Goal: Information Seeking & Learning: Learn about a topic

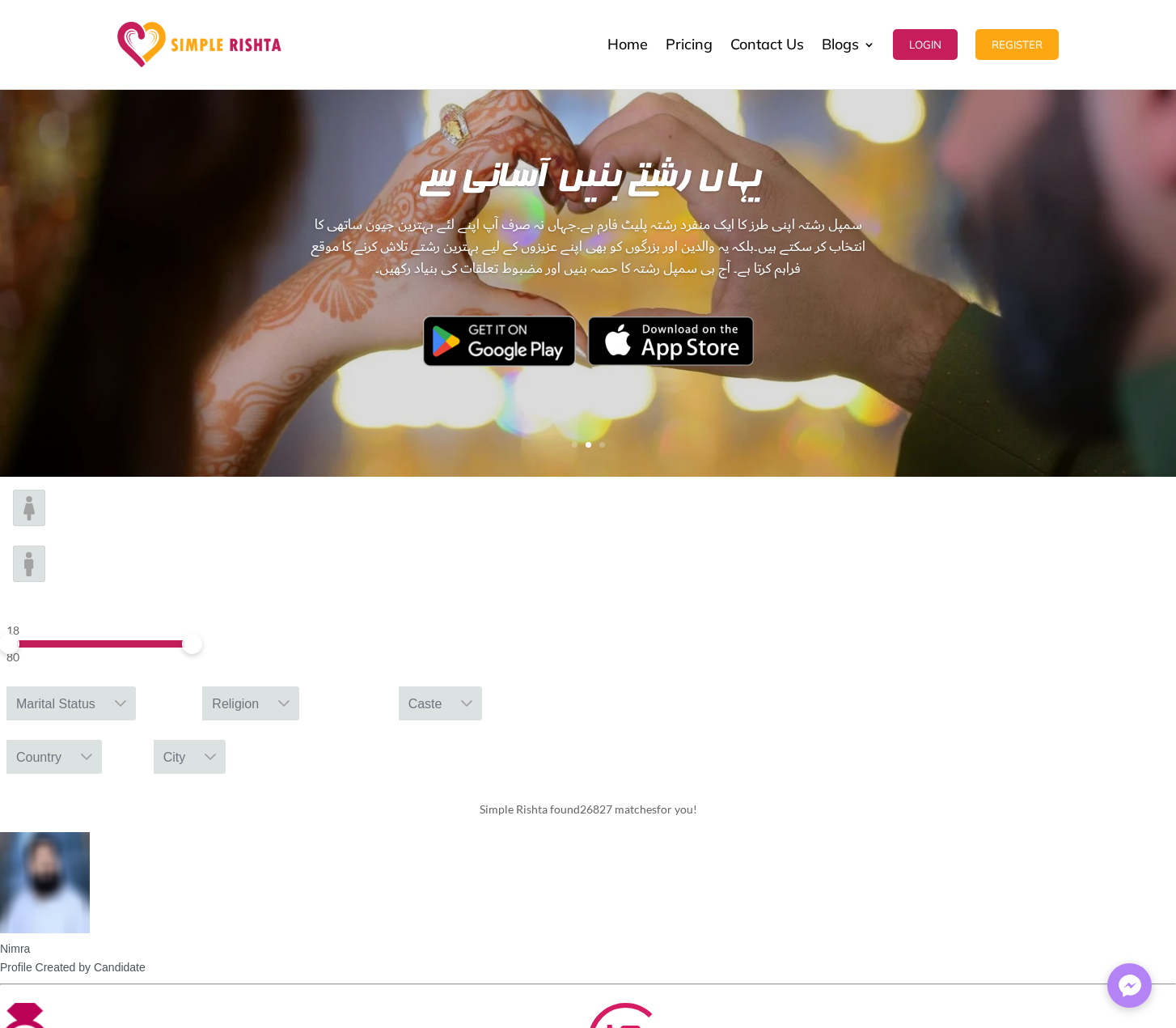
scroll to position [162, 0]
click at [105, 687] on div "Marital Status" at bounding box center [56, 703] width 99 height 34
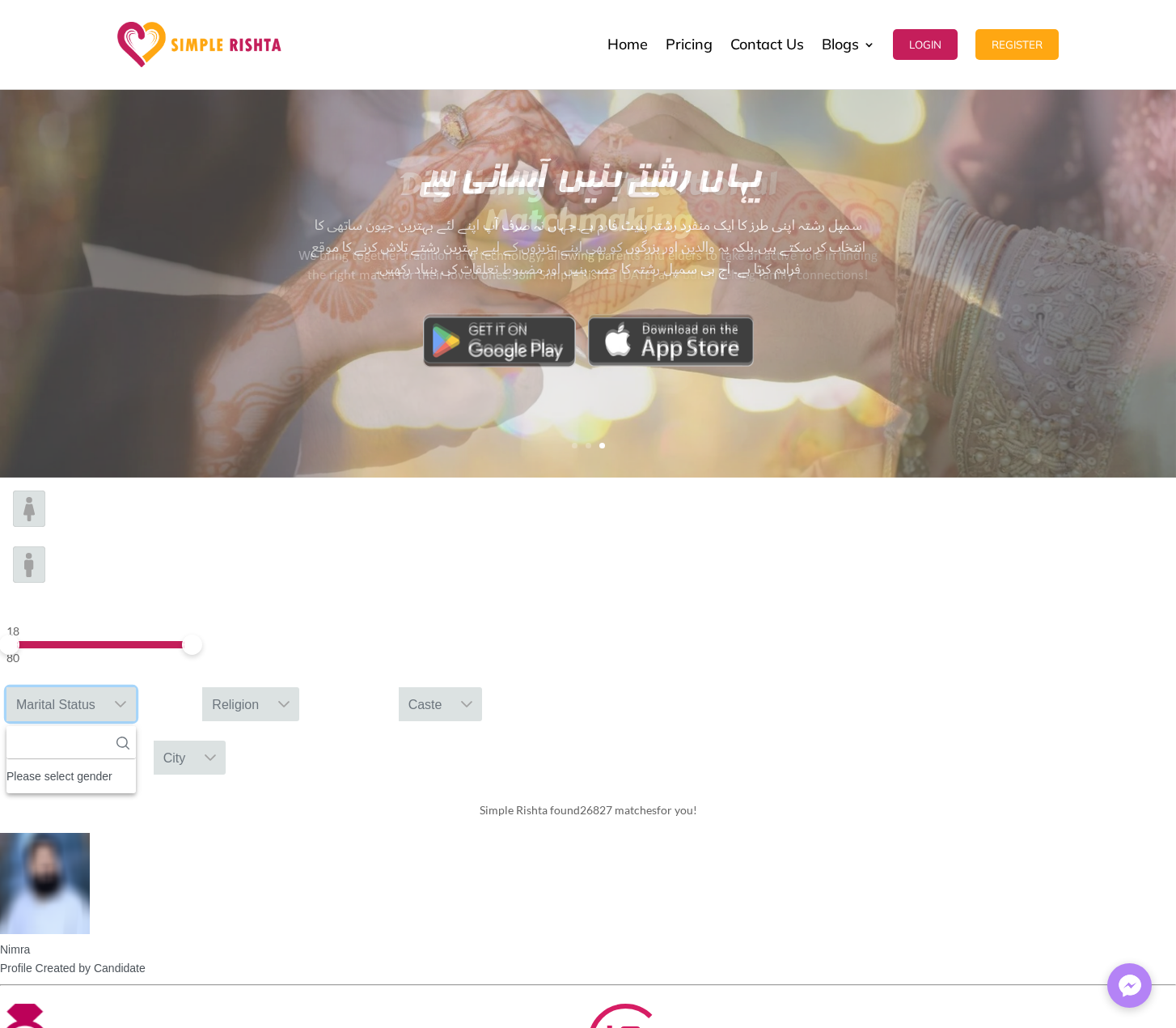
click at [136, 765] on div "Please select gender" at bounding box center [71, 776] width 129 height 21
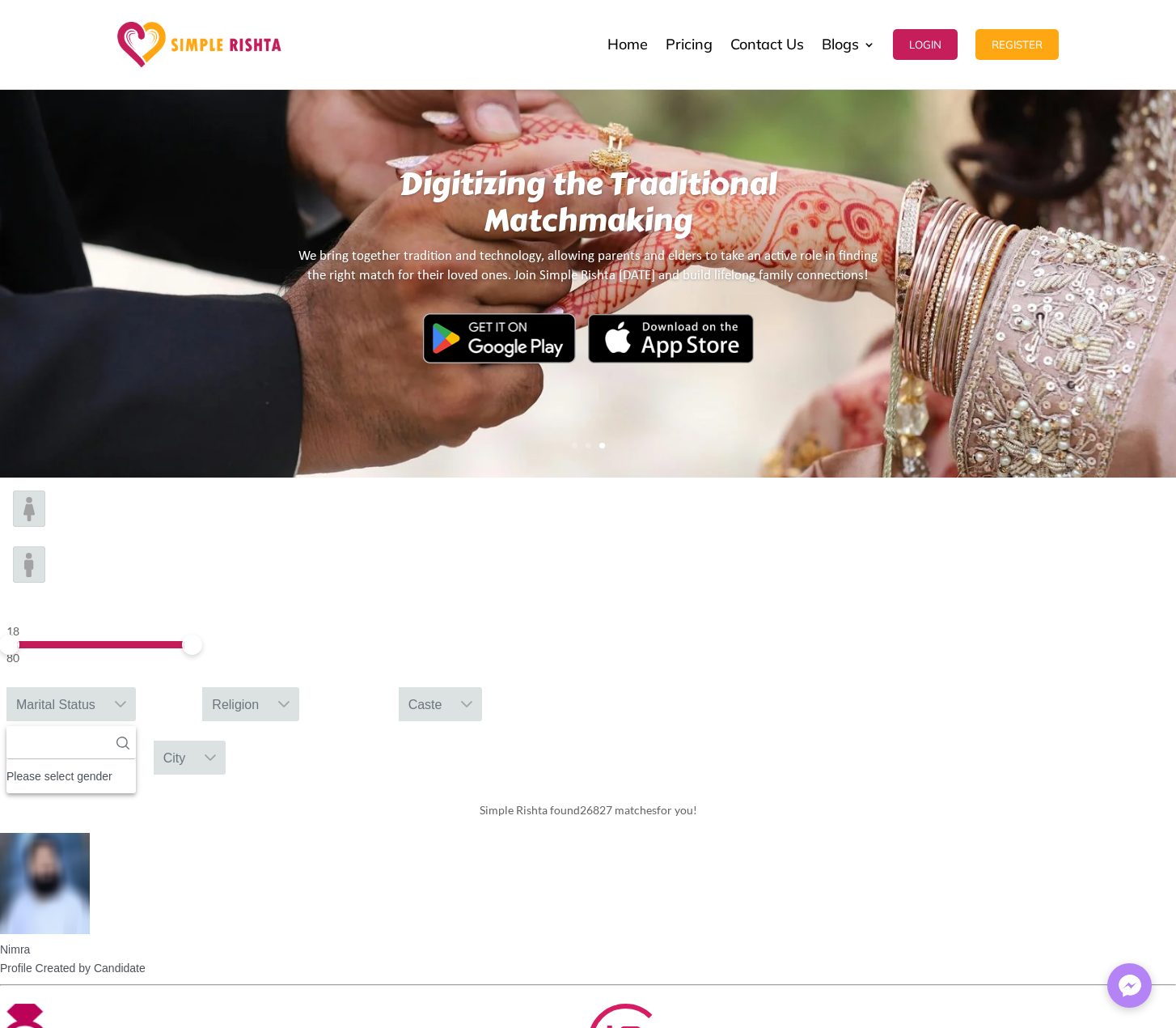
click at [45, 546] on img at bounding box center [30, 564] width 33 height 36
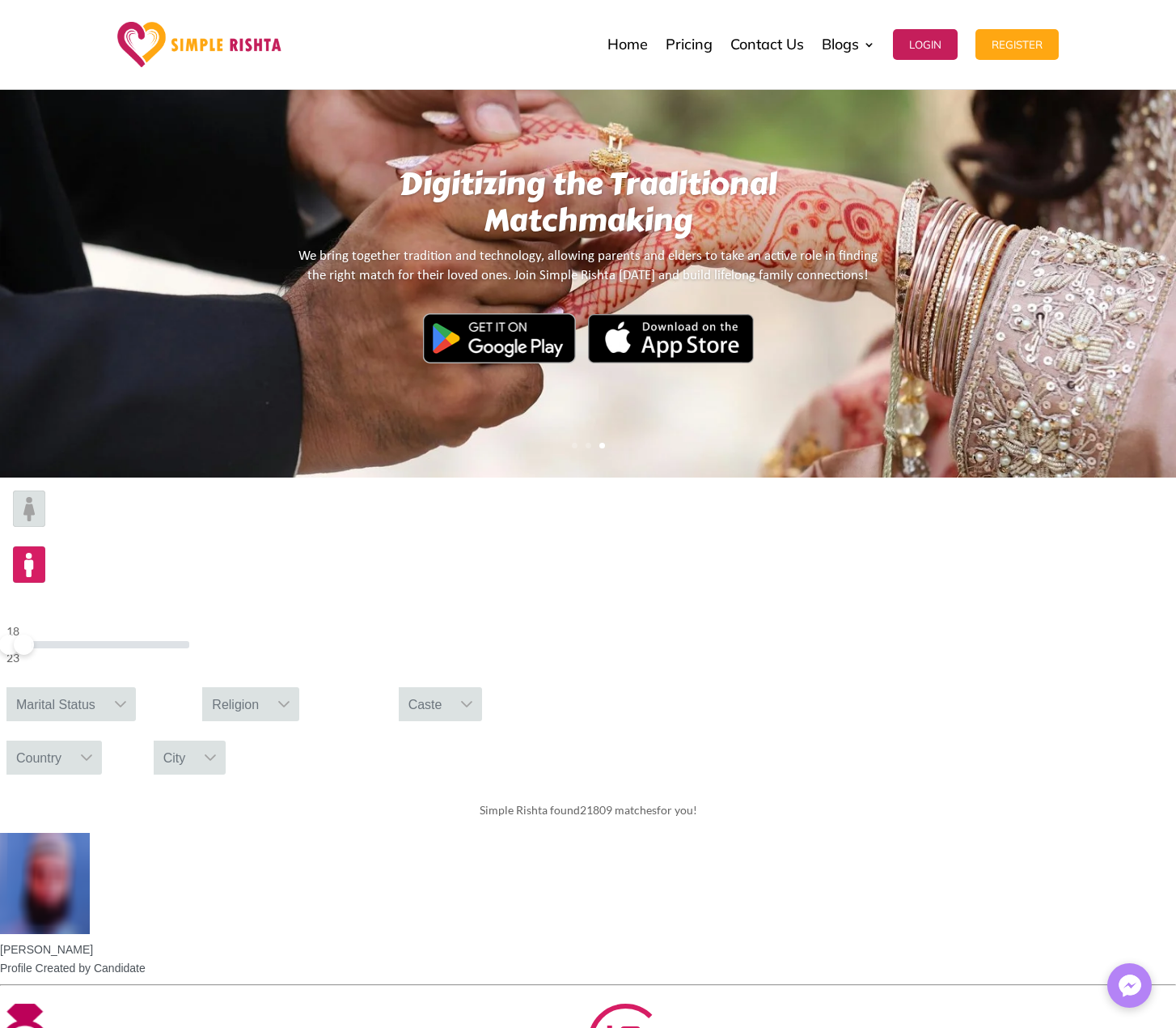
drag, startPoint x: 293, startPoint y: 537, endPoint x: 210, endPoint y: 561, distance: 86.4
click at [195, 615] on div "18 23" at bounding box center [98, 648] width 195 height 65
click at [45, 527] on img at bounding box center [30, 509] width 33 height 36
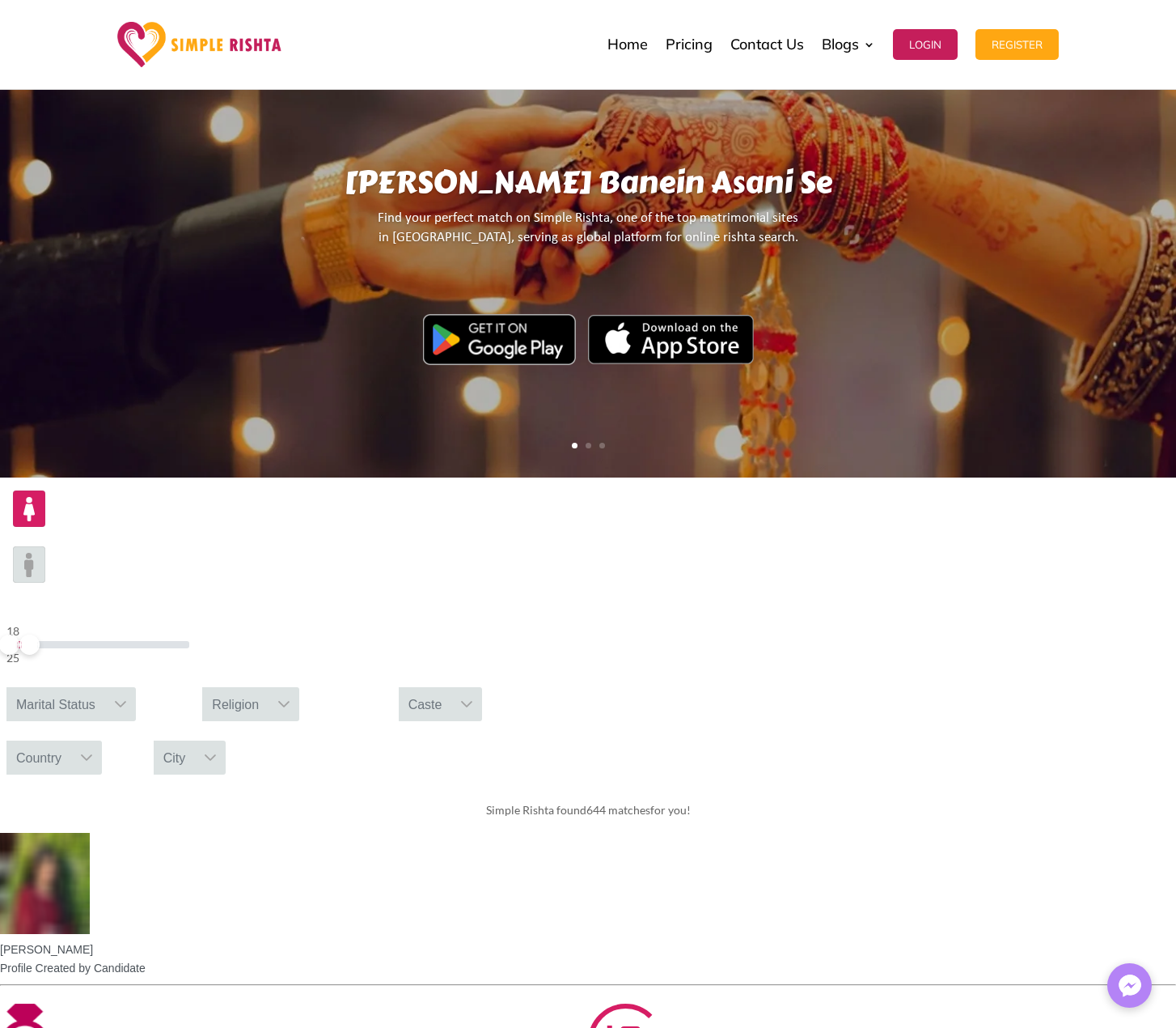
click at [39, 634] on span at bounding box center [29, 644] width 20 height 20
click at [127, 697] on icon at bounding box center [121, 704] width 13 height 13
drag, startPoint x: 402, startPoint y: 650, endPoint x: 523, endPoint y: 624, distance: 123.8
click at [74, 807] on span "Single" at bounding box center [57, 817] width 32 height 21
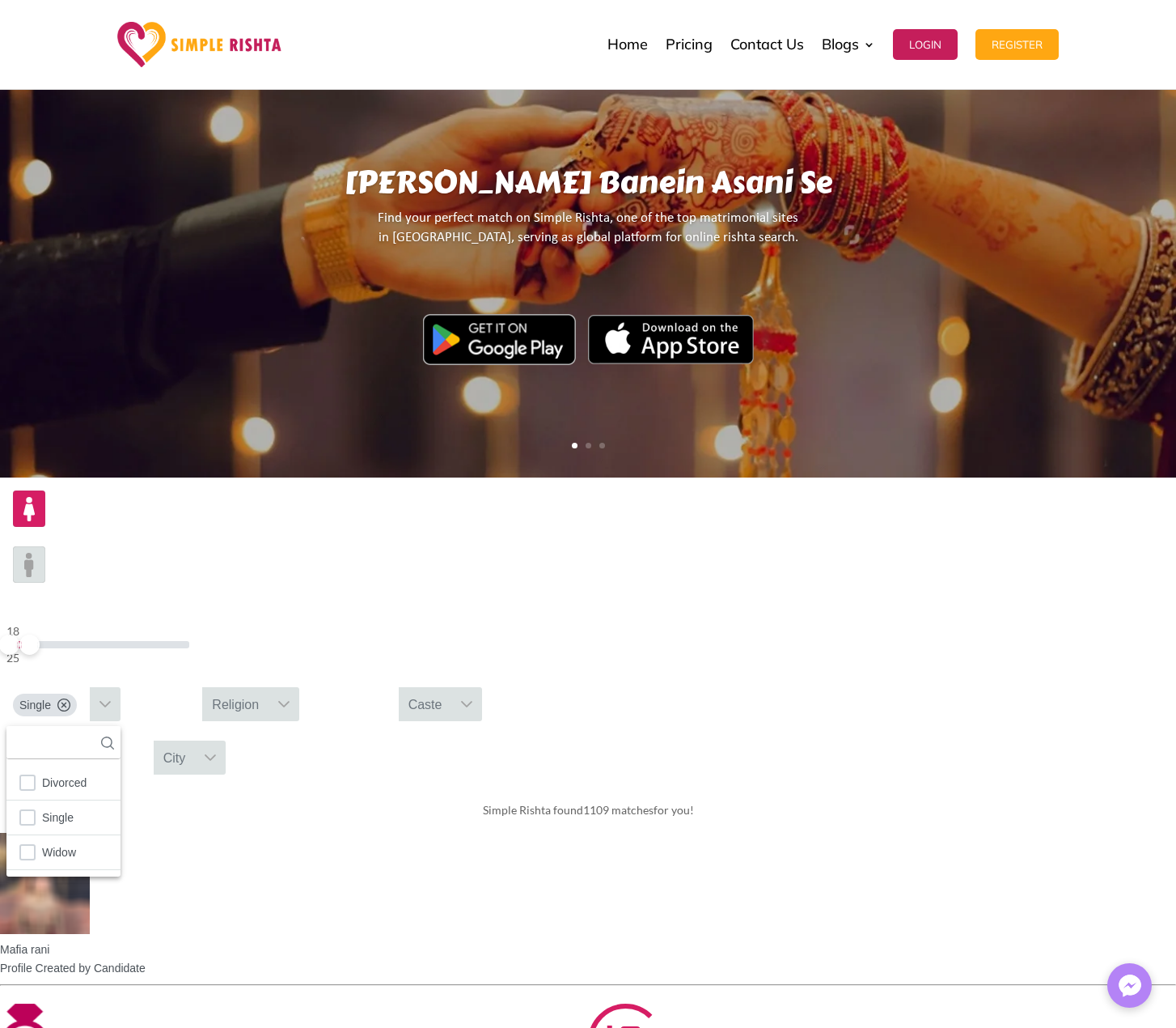
click at [290, 697] on icon at bounding box center [284, 704] width 13 height 13
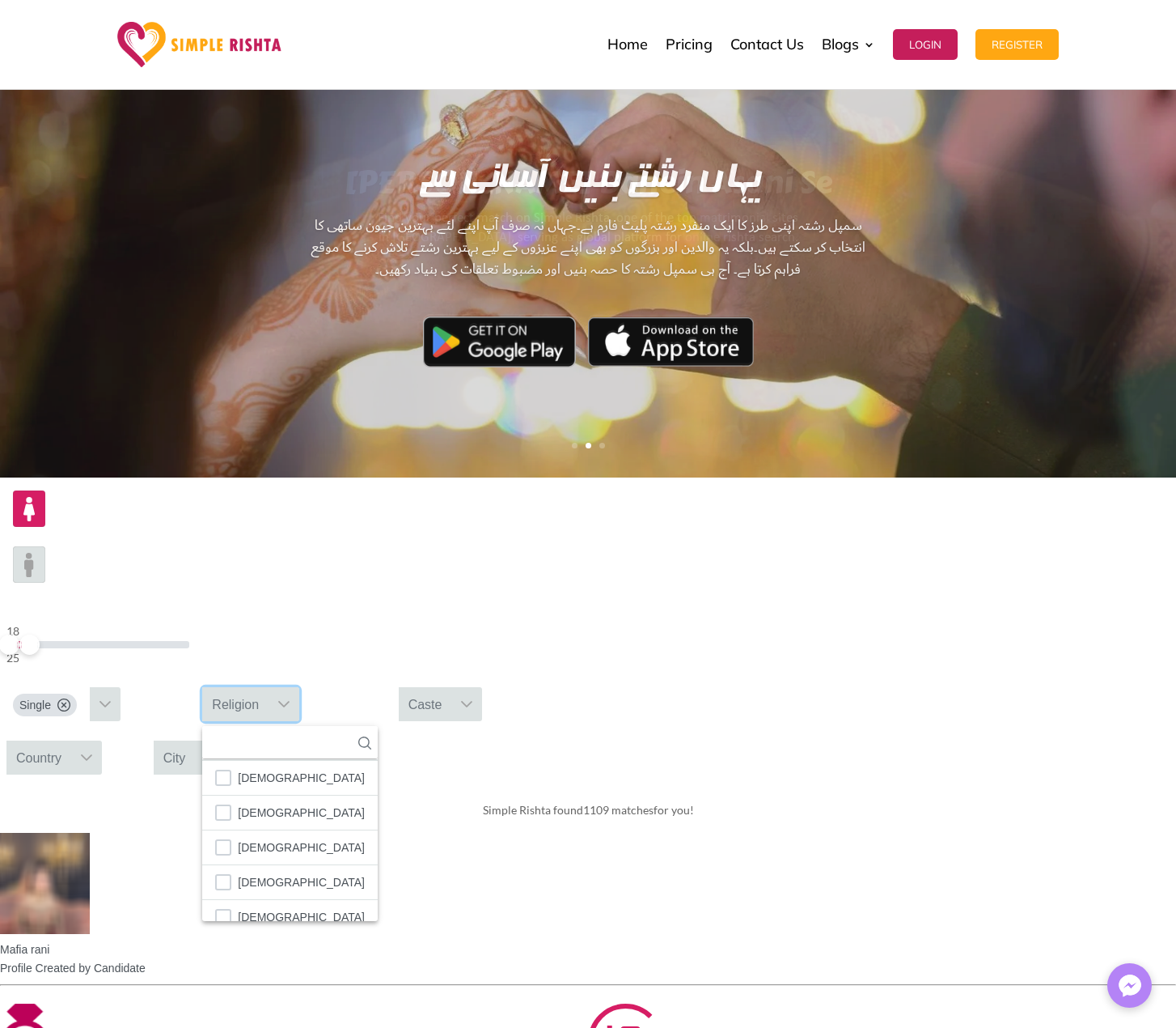
scroll to position [95, 0]
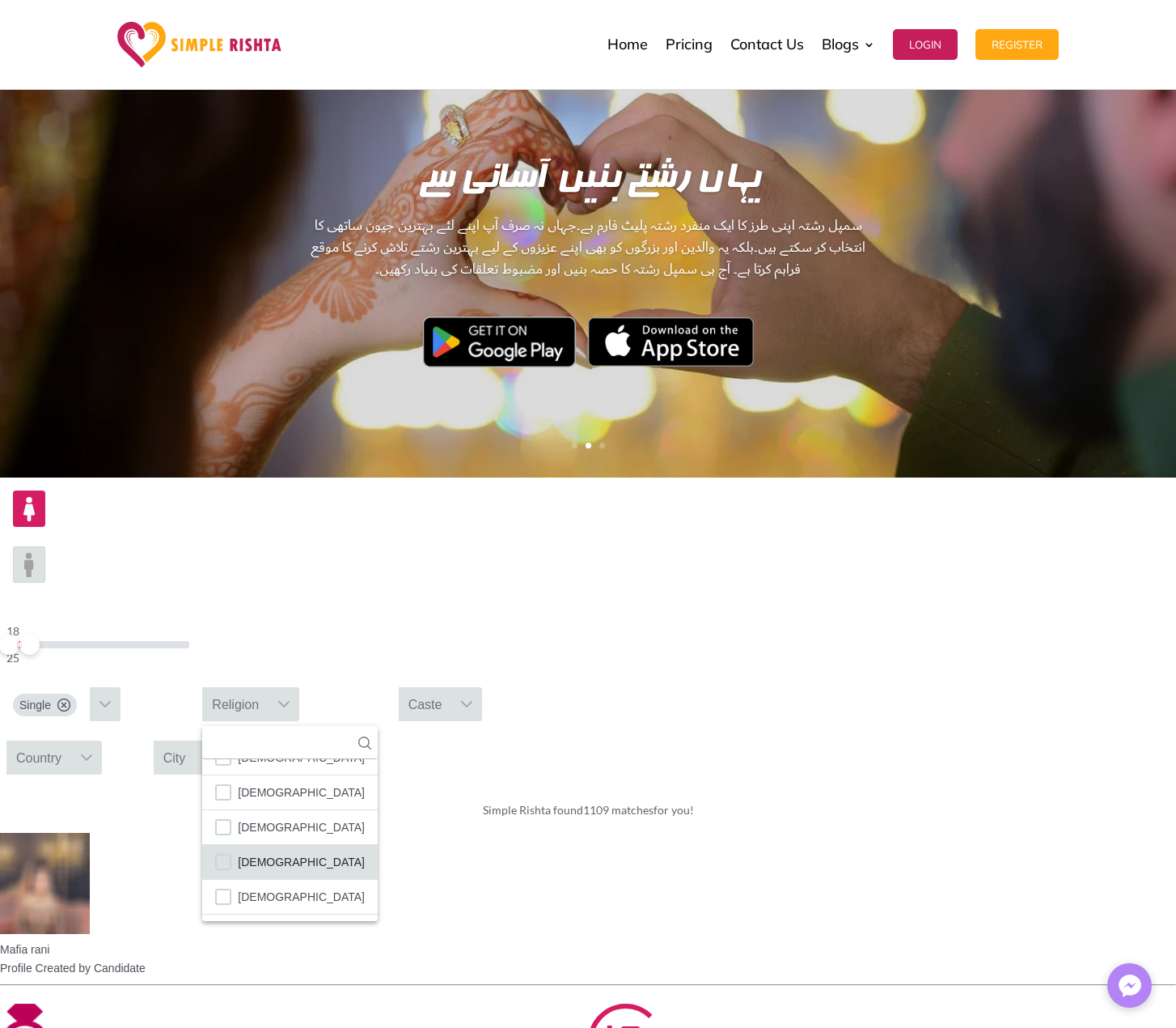
click at [378, 845] on li "[DEMOGRAPHIC_DATA]" at bounding box center [289, 862] width 175 height 34
click at [452, 687] on div "Caste" at bounding box center [426, 703] width 54 height 34
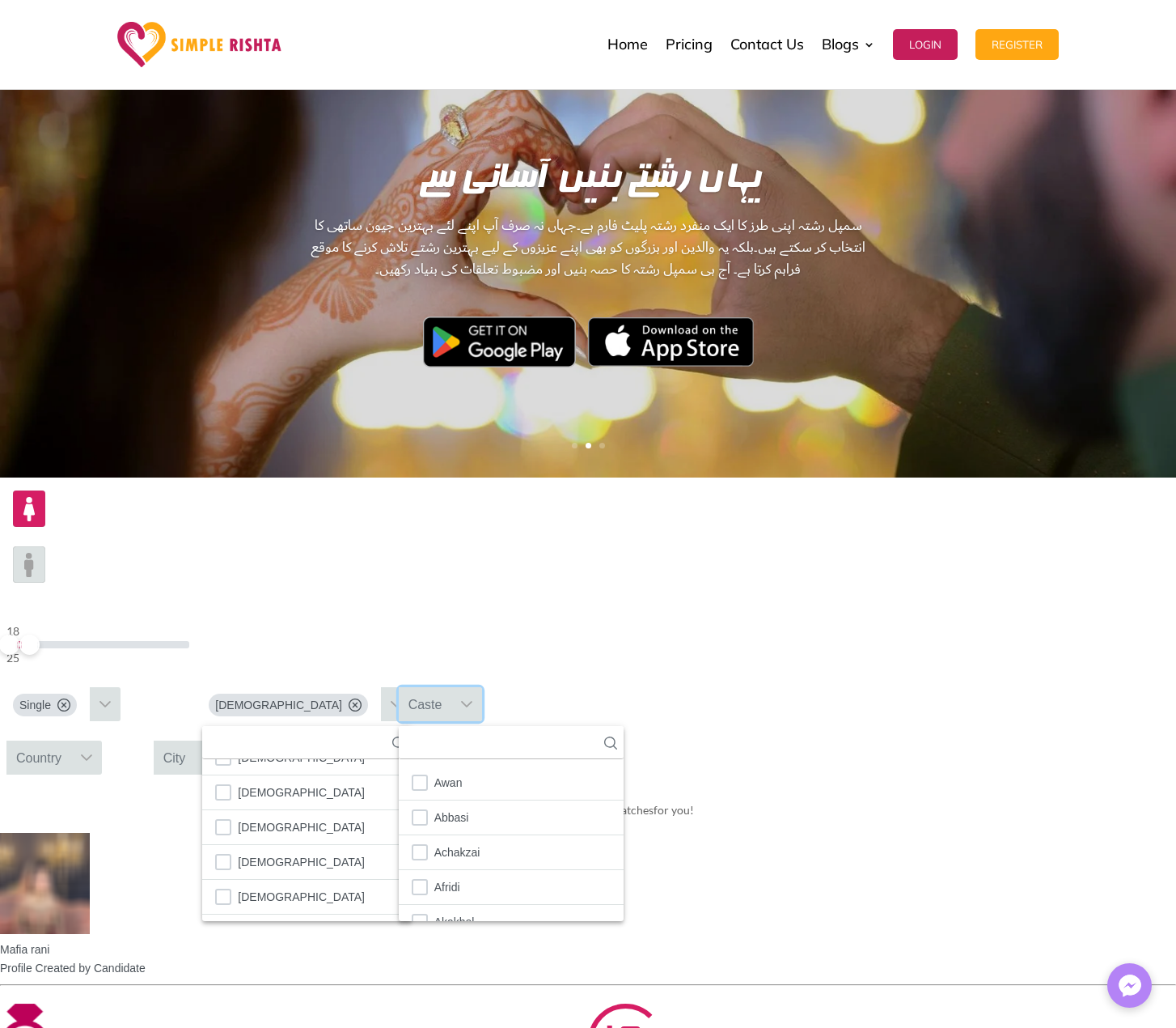
scroll to position [18, 3]
click at [71, 741] on div "Country" at bounding box center [39, 757] width 65 height 34
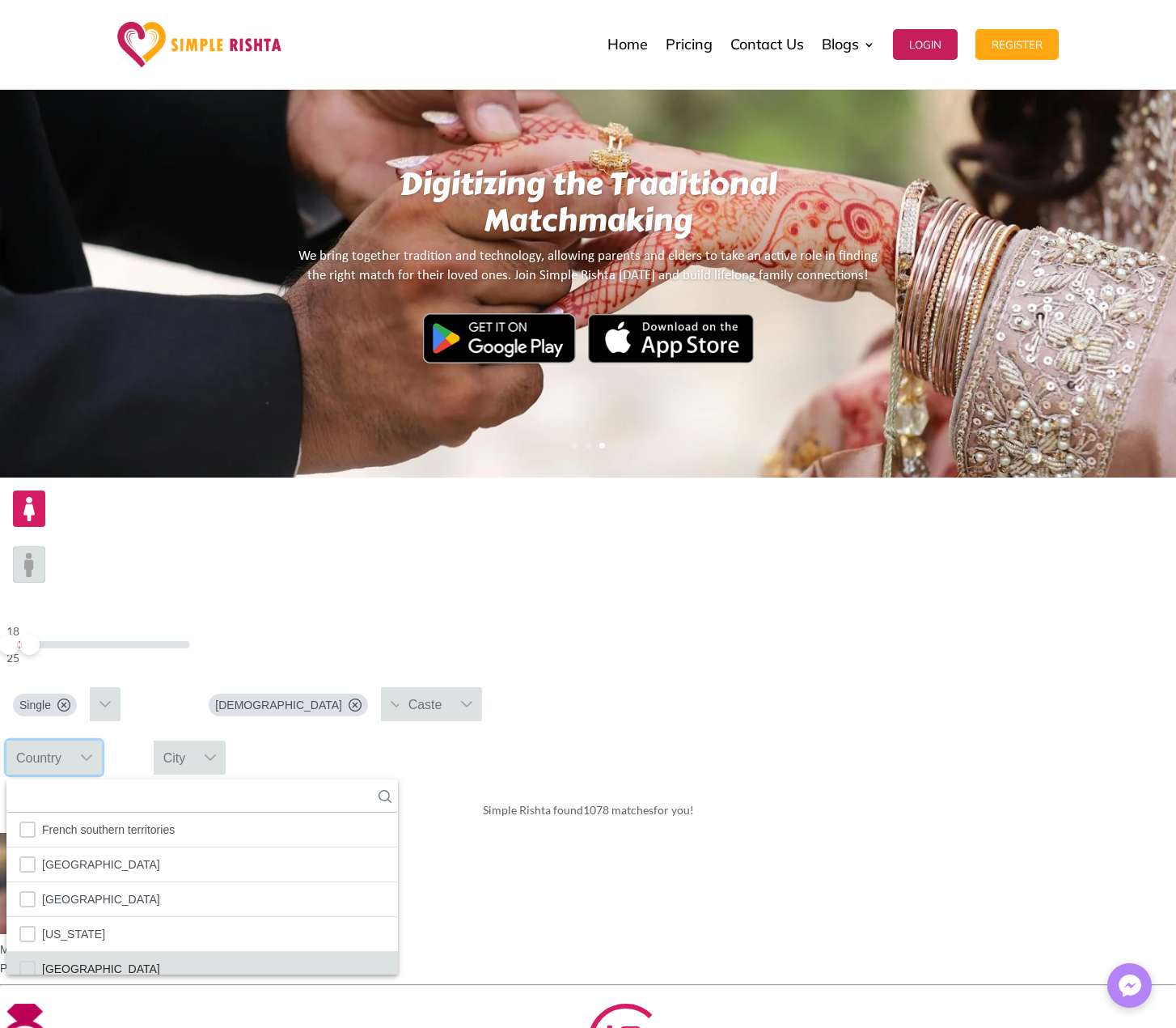
scroll to position [2732, 0]
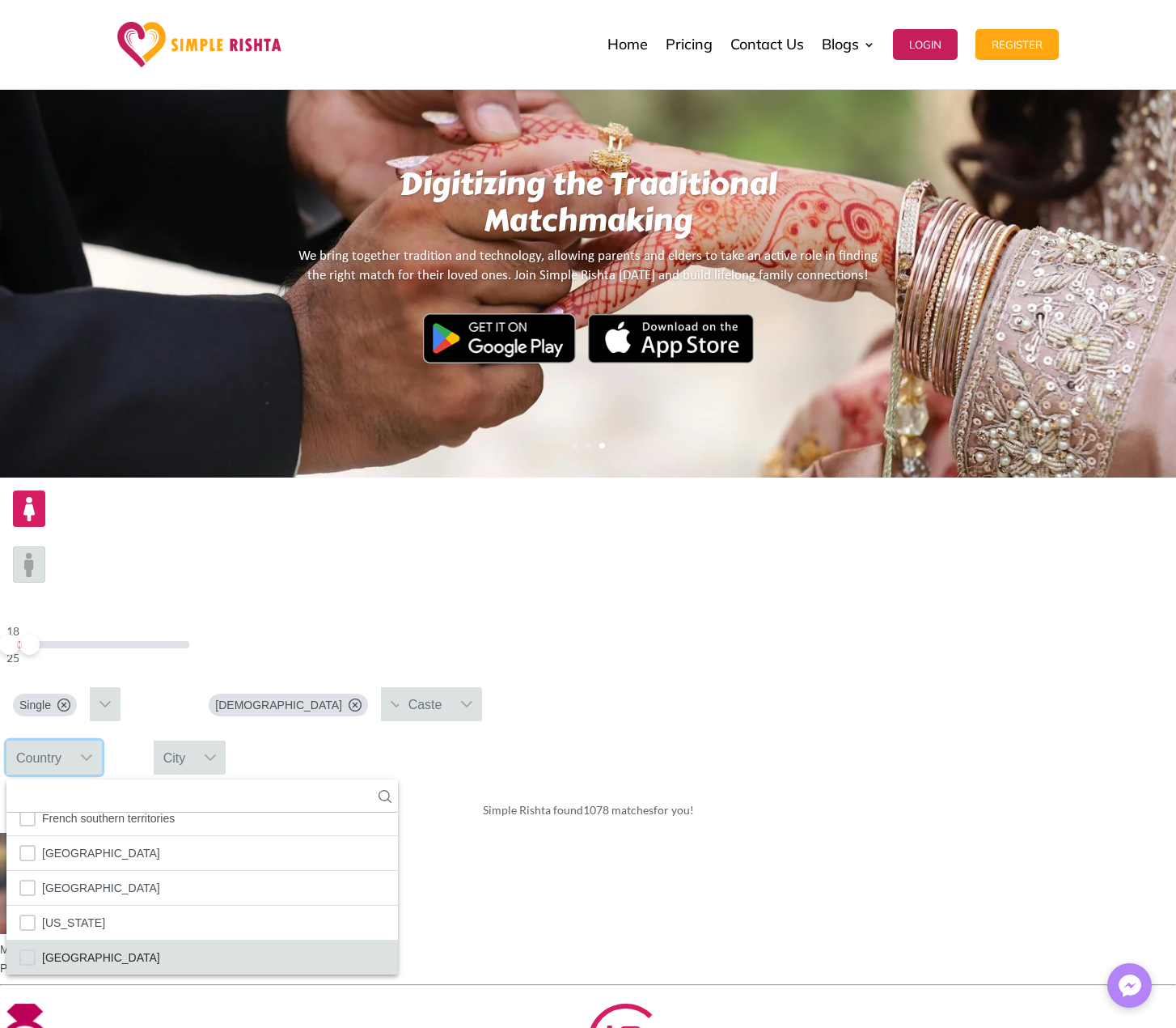
click at [160, 947] on span "[GEOGRAPHIC_DATA]" at bounding box center [101, 957] width 118 height 21
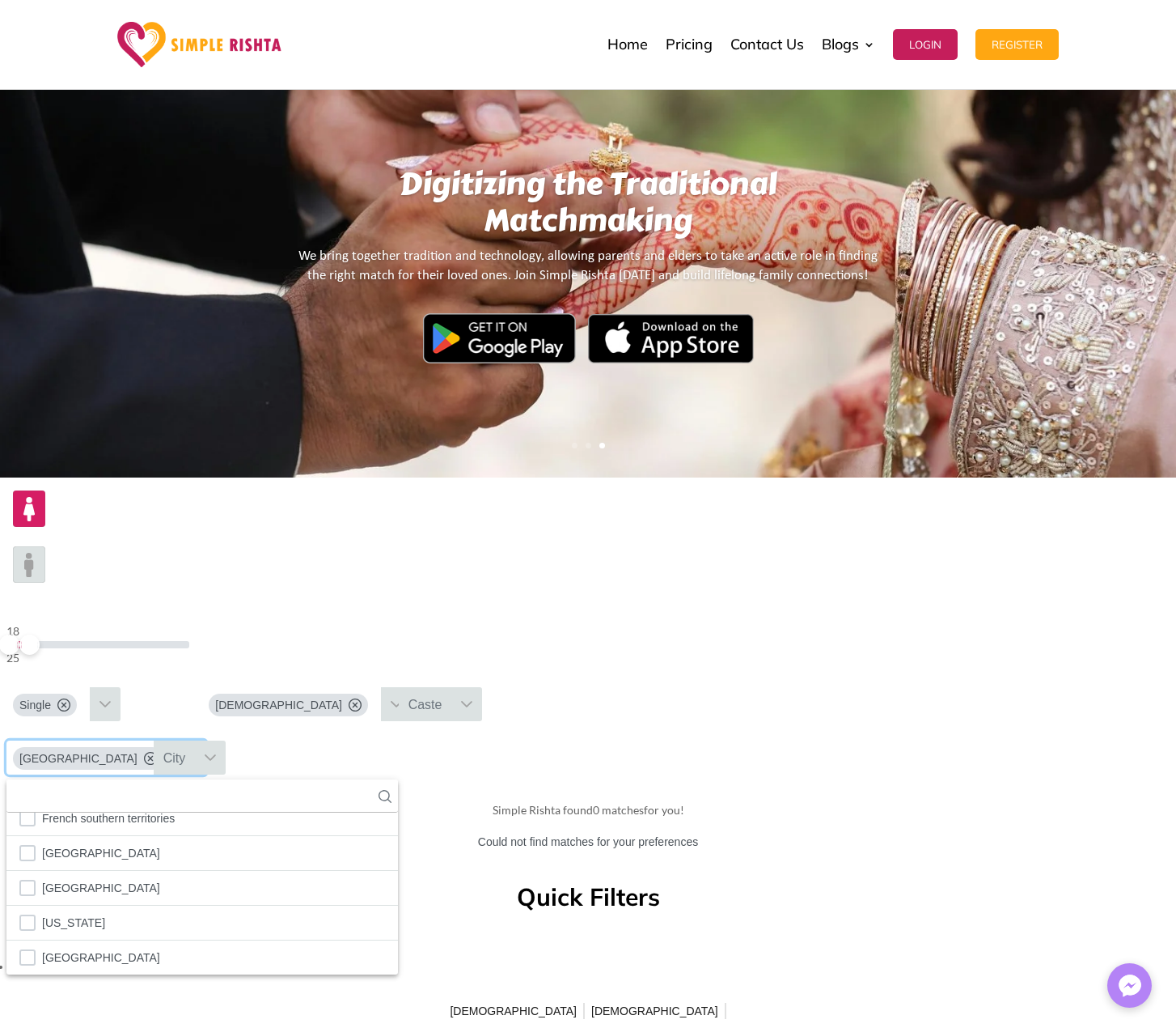
click at [157, 752] on icon at bounding box center [150, 759] width 13 height 13
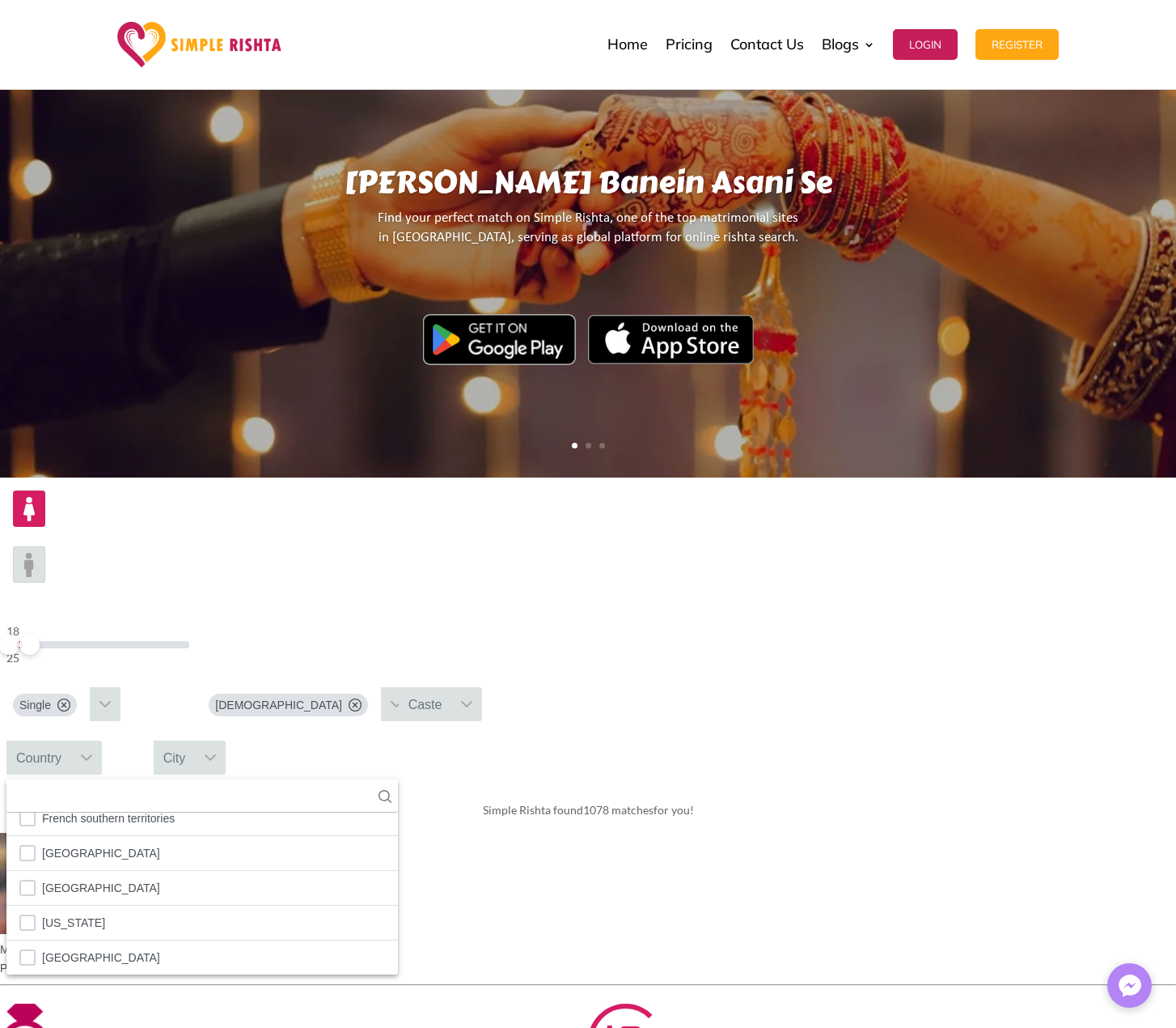
click at [694, 803] on span "Simple Rishta found 1078 matches for you!" at bounding box center [588, 810] width 212 height 13
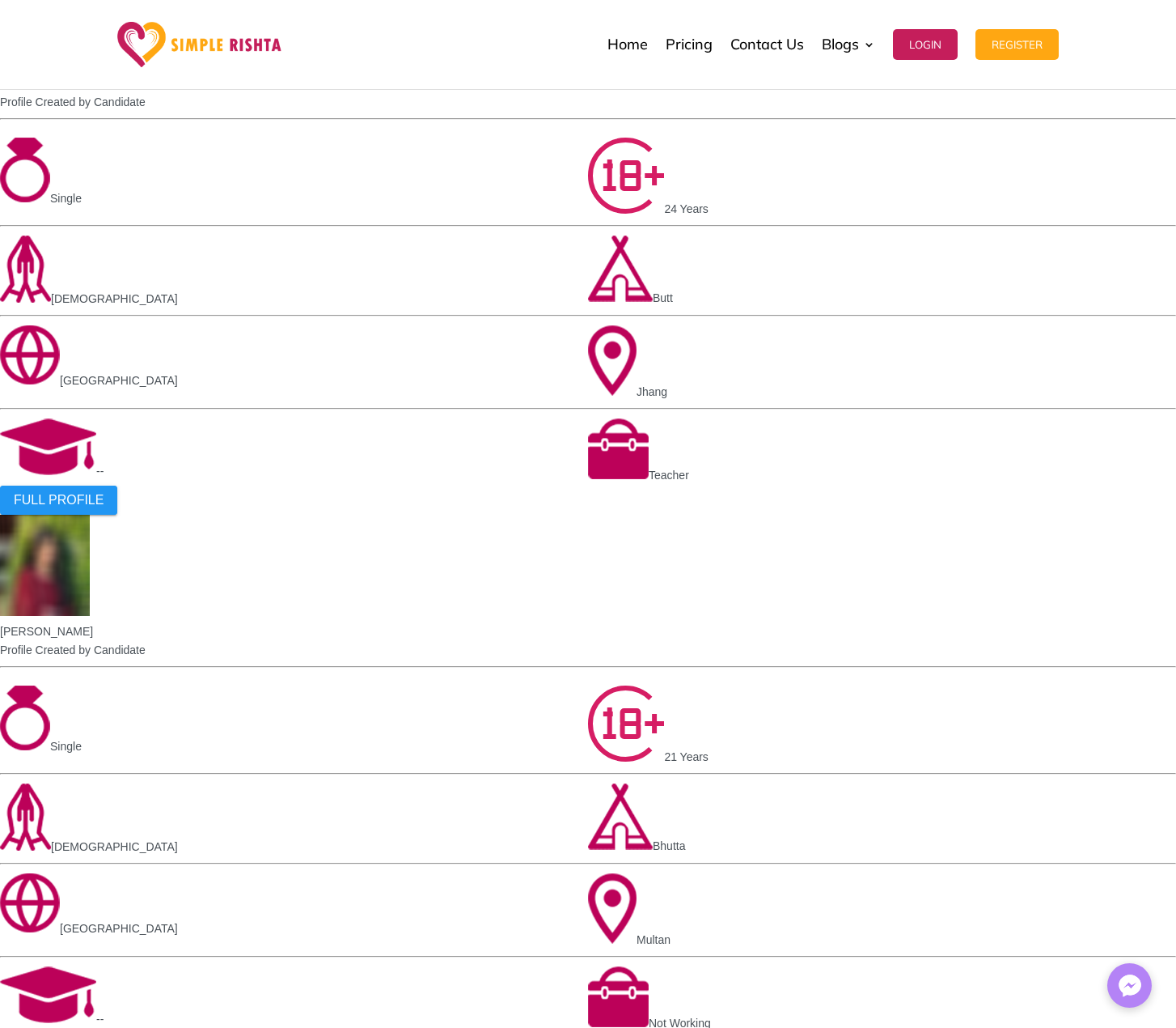
scroll to position [1052, 0]
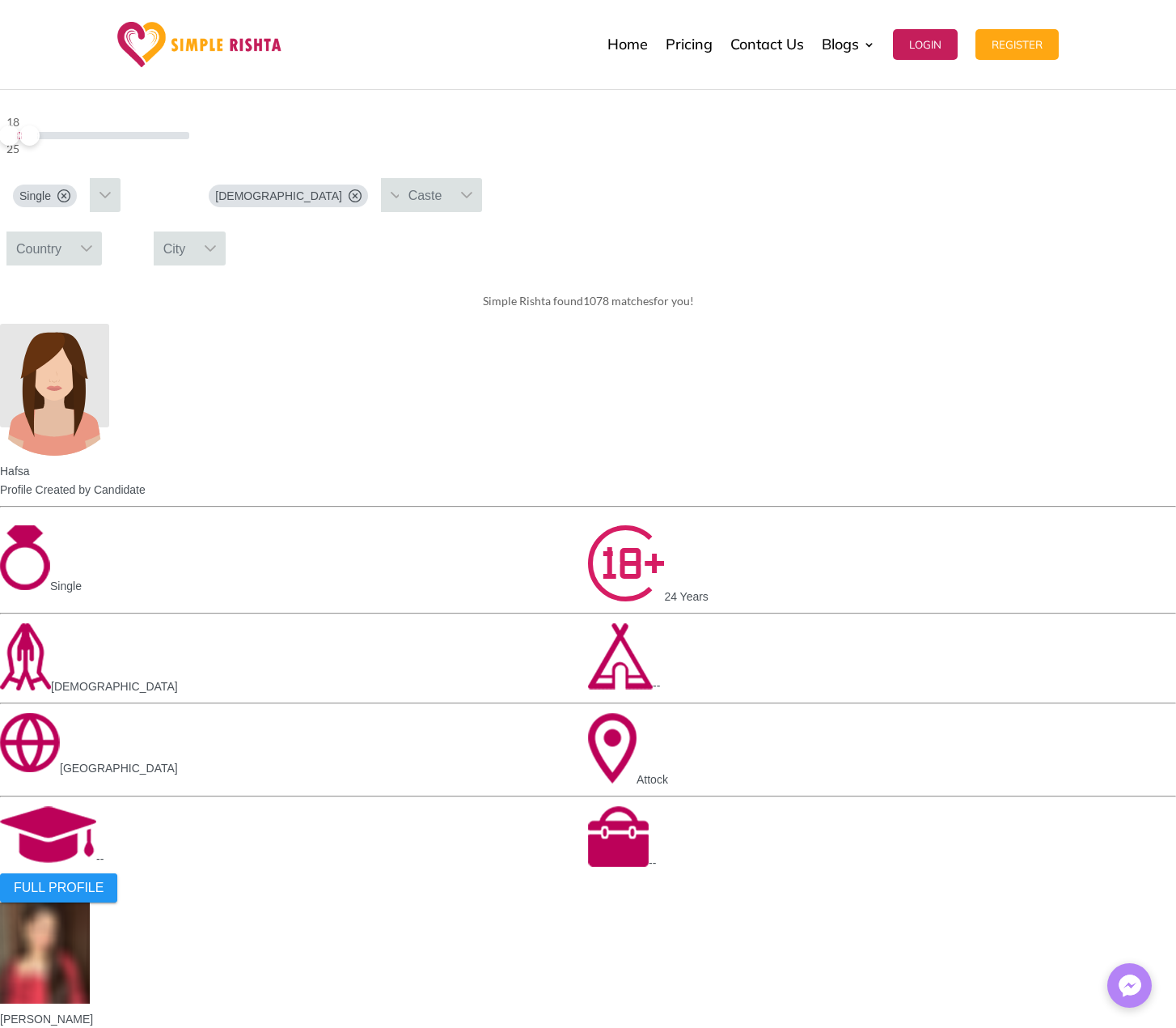
scroll to position [648, 0]
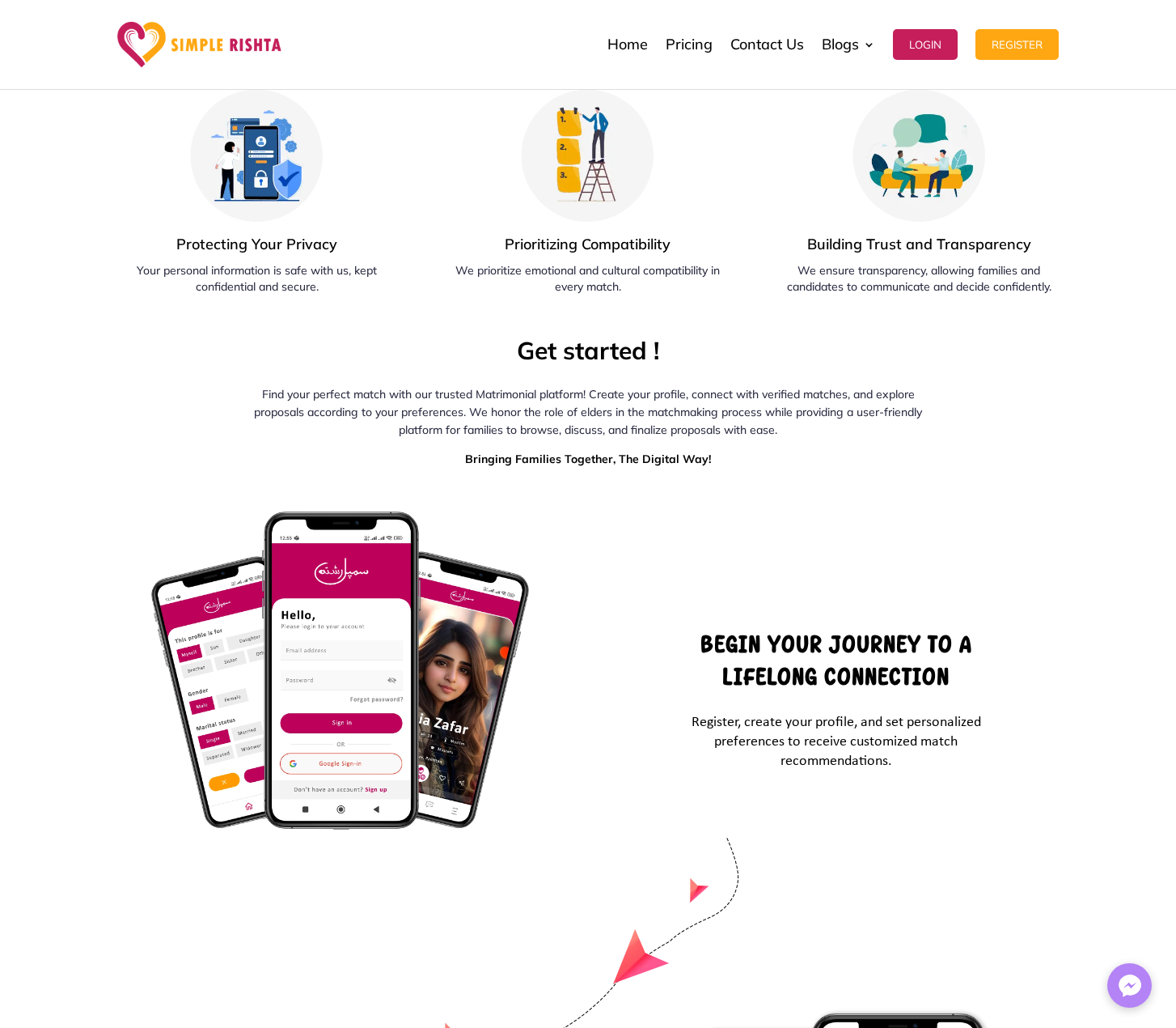
scroll to position [5261, 0]
